Goal: Task Accomplishment & Management: Manage account settings

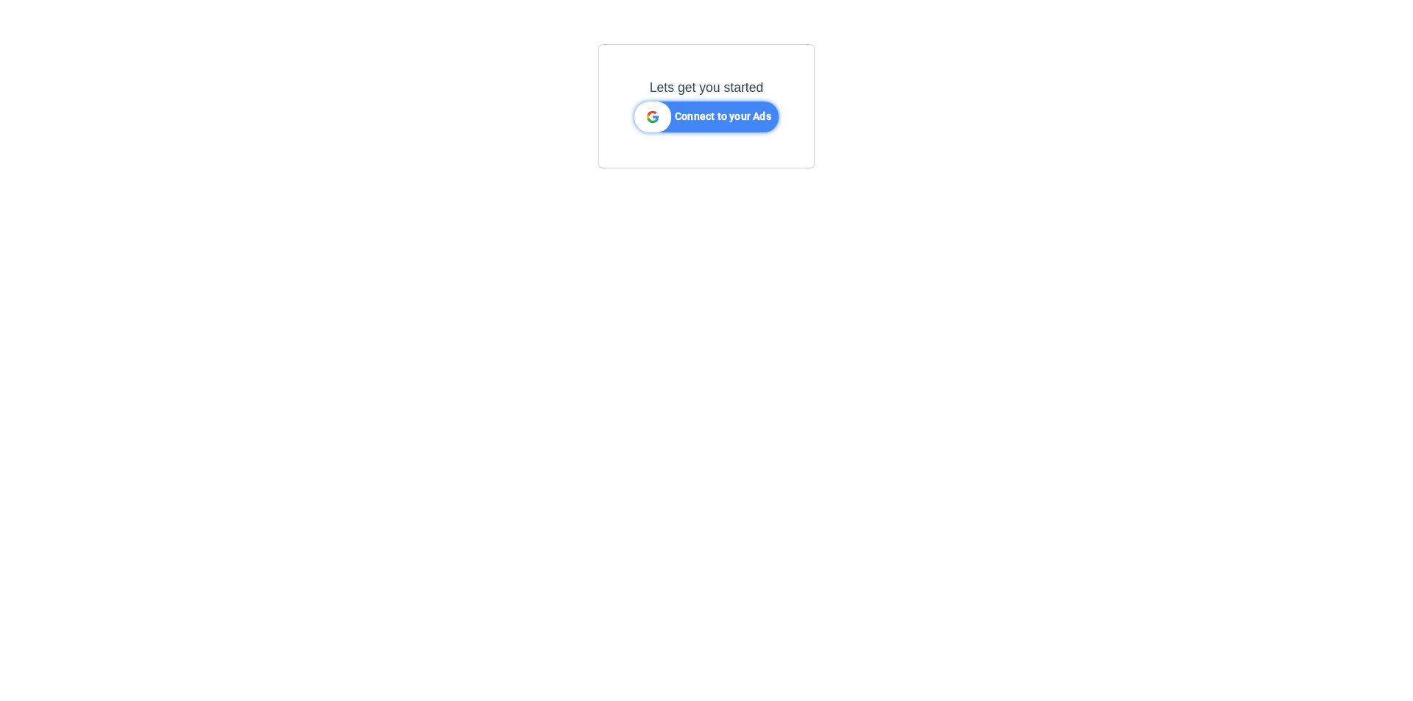
click at [694, 102] on p "Connect to your Ads" at bounding box center [723, 111] width 96 height 19
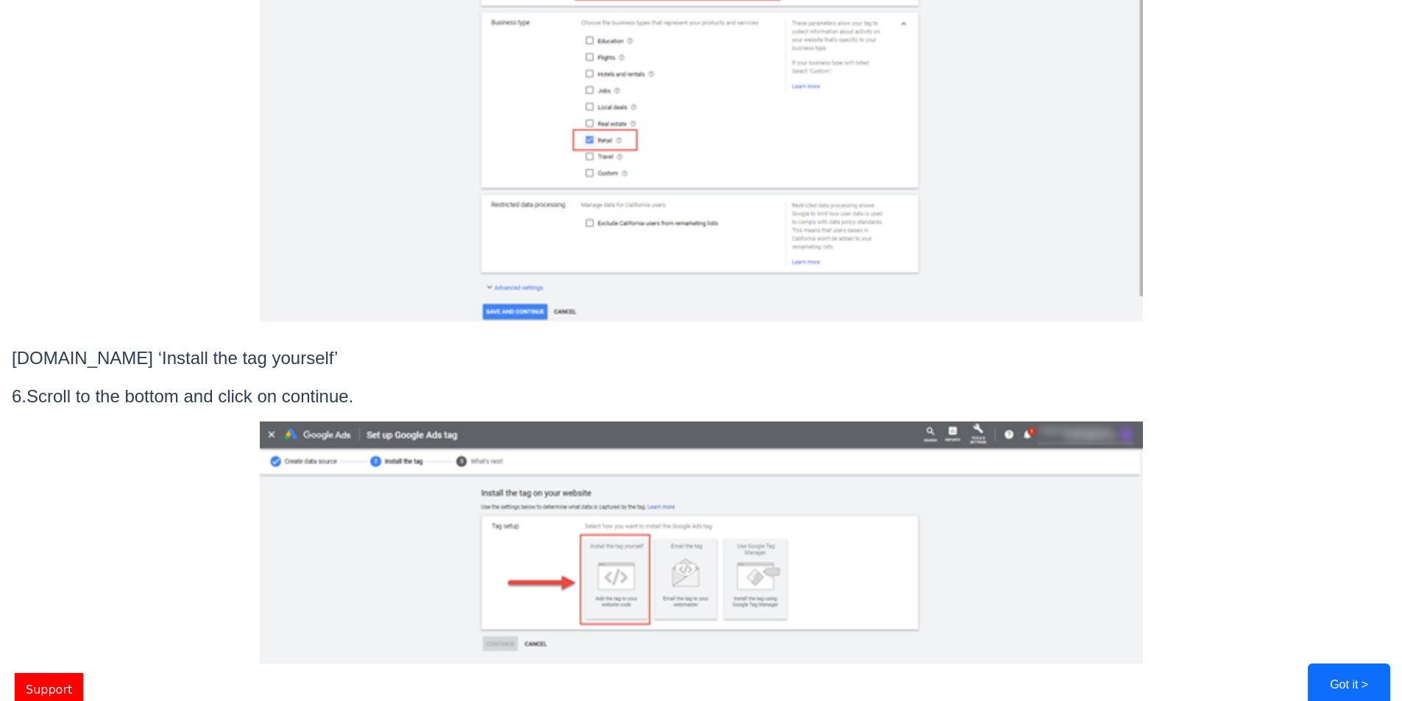
scroll to position [1519, 0]
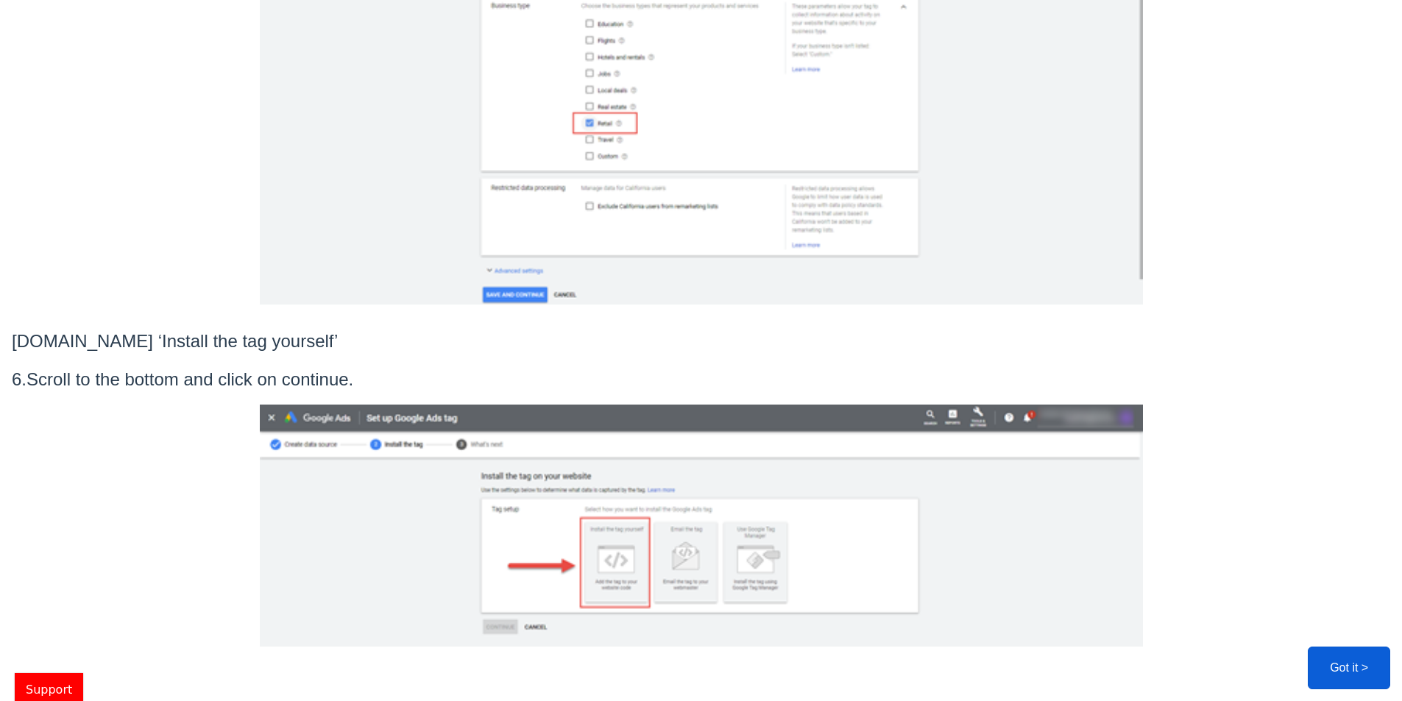
click at [1348, 659] on button "Got it >" at bounding box center [1348, 668] width 82 height 43
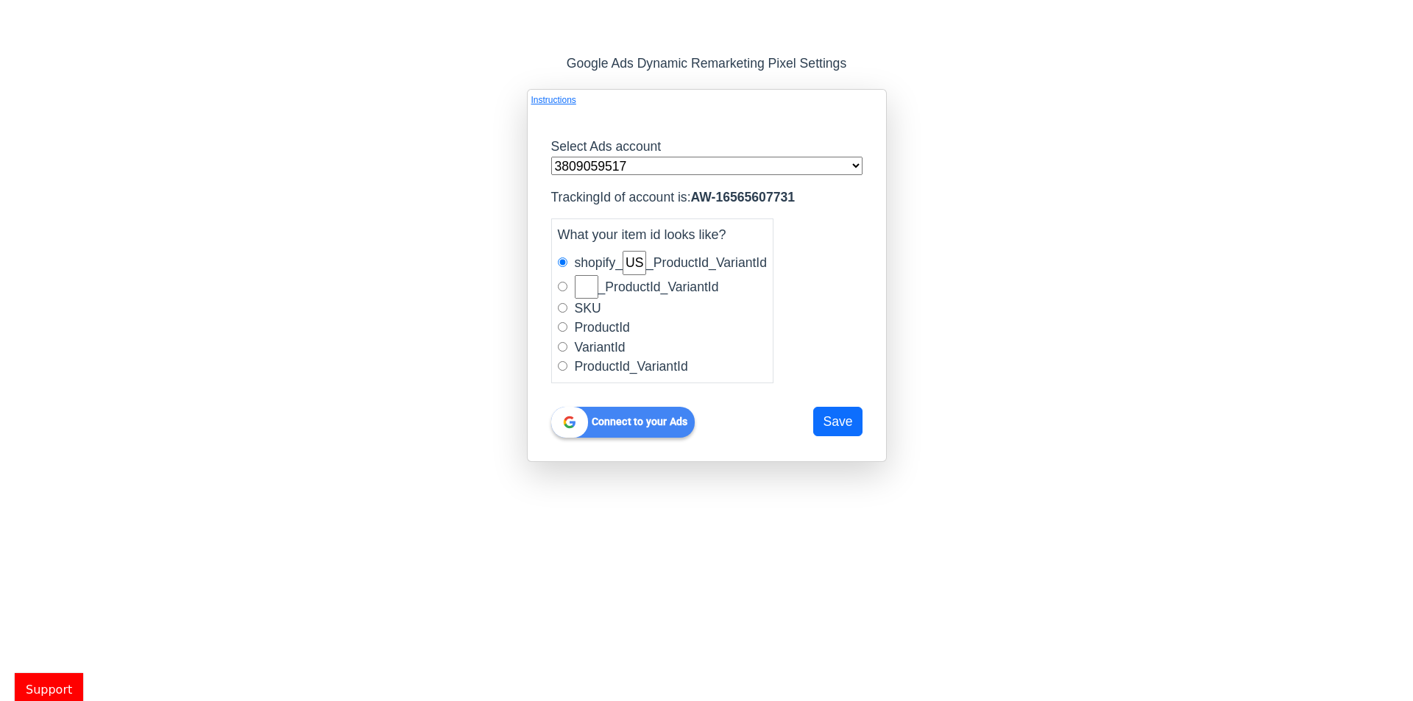
click at [726, 163] on select "3809059517 mcc binhan affiliate 2352843178 [EMAIL_ADDRESS][DOMAIN_NAME] 5027538…" at bounding box center [706, 166] width 311 height 19
select select "2385731749"
click at [551, 157] on select "3809059517 mcc binhan affiliate 2352843178 [EMAIL_ADDRESS][DOMAIN_NAME] 5027538…" at bounding box center [706, 166] width 311 height 19
click at [845, 418] on button "Save" at bounding box center [837, 421] width 49 height 29
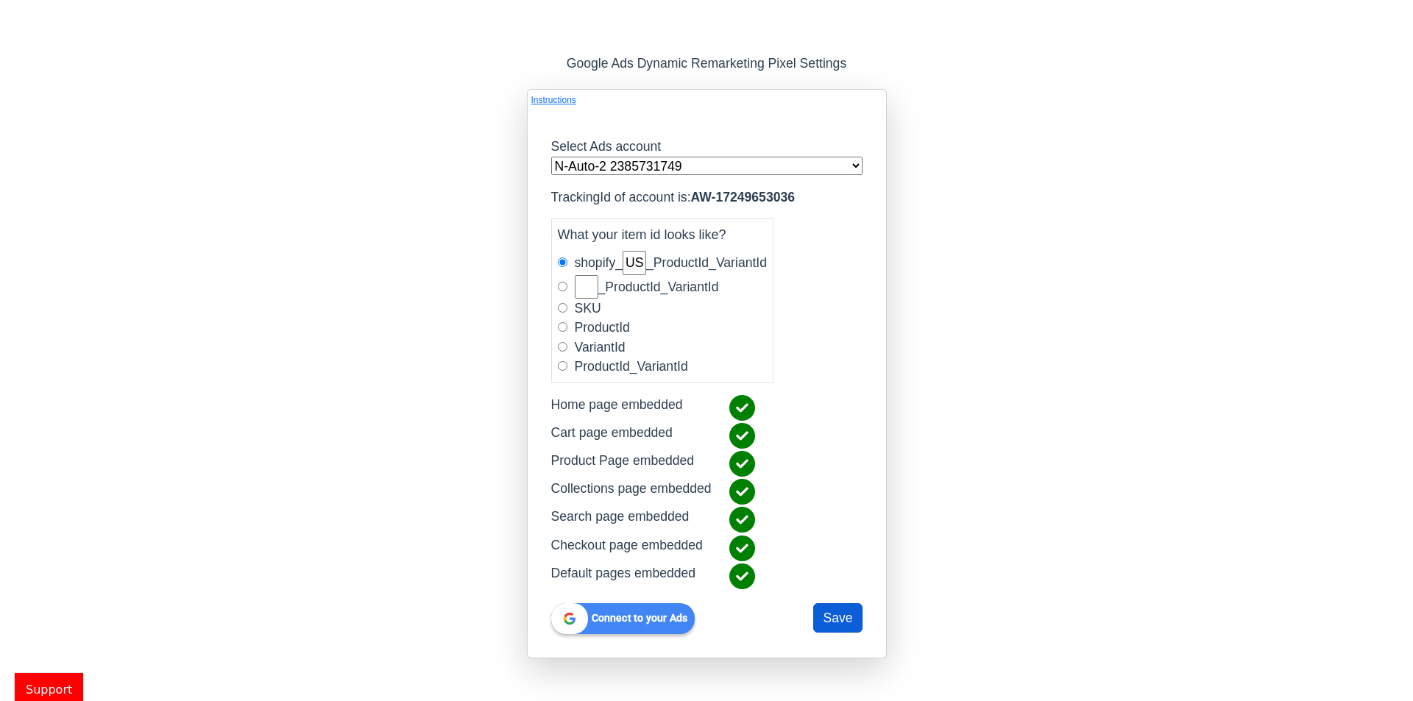
click at [841, 618] on button "Save" at bounding box center [837, 617] width 49 height 29
click at [634, 615] on b "Connect to your Ads" at bounding box center [640, 618] width 96 height 12
click at [558, 308] on input "radio" at bounding box center [563, 308] width 10 height 10
radio input "true"
radio input "false"
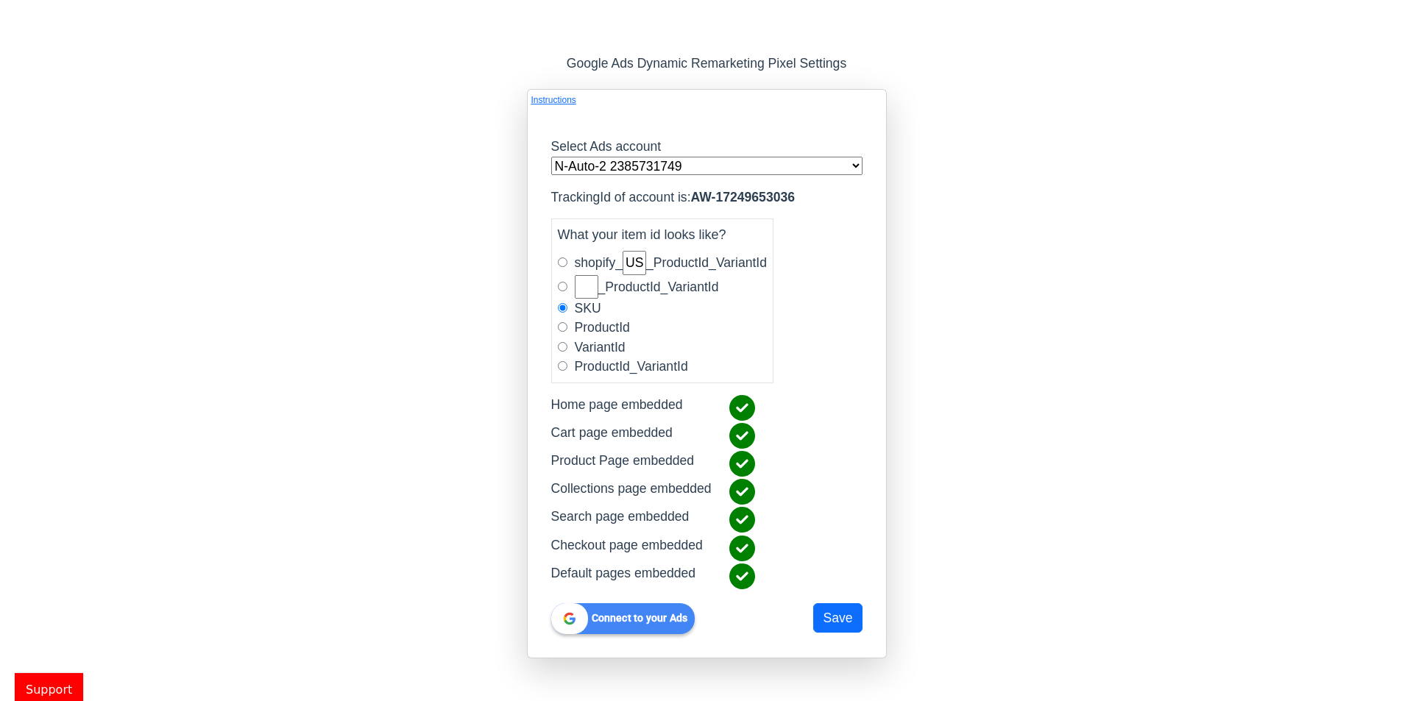
click at [558, 331] on input "radio" at bounding box center [563, 327] width 10 height 10
radio input "true"
radio input "false"
click at [823, 617] on button "Save" at bounding box center [837, 617] width 49 height 29
click at [799, 171] on select "3809059517 mcc binhan affiliate 2352843178 [EMAIL_ADDRESS][DOMAIN_NAME] 5027538…" at bounding box center [706, 166] width 311 height 19
